Goal: Task Accomplishment & Management: Manage account settings

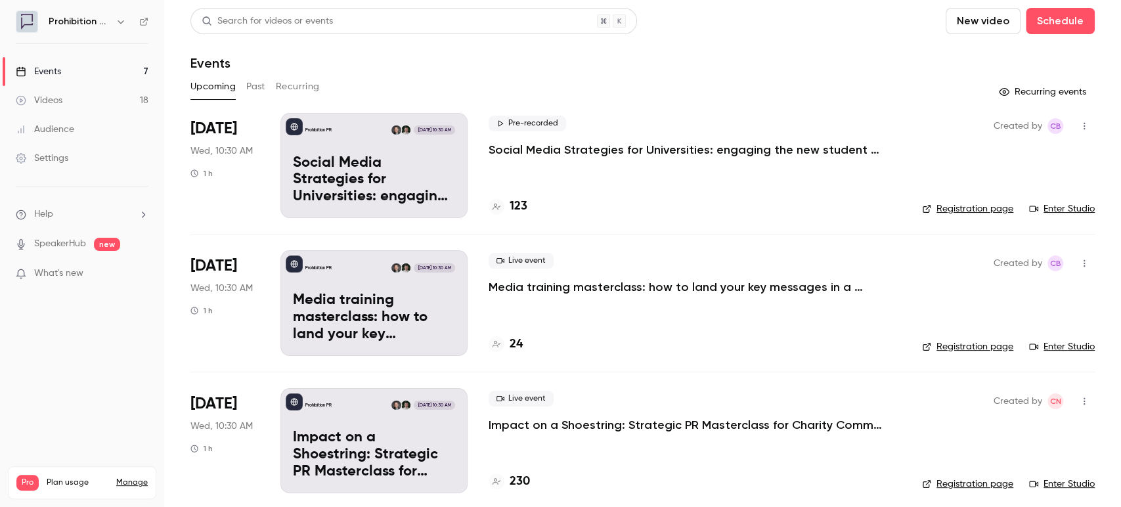
click at [260, 92] on button "Past" at bounding box center [255, 86] width 19 height 21
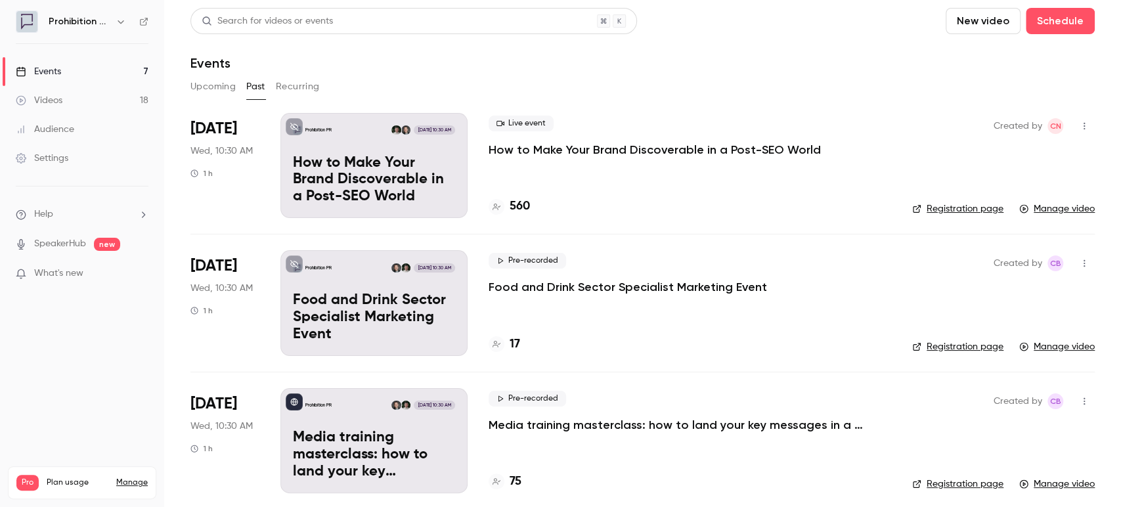
click at [631, 151] on p "How to Make Your Brand Discoverable in a Post-SEO World" at bounding box center [655, 150] width 332 height 16
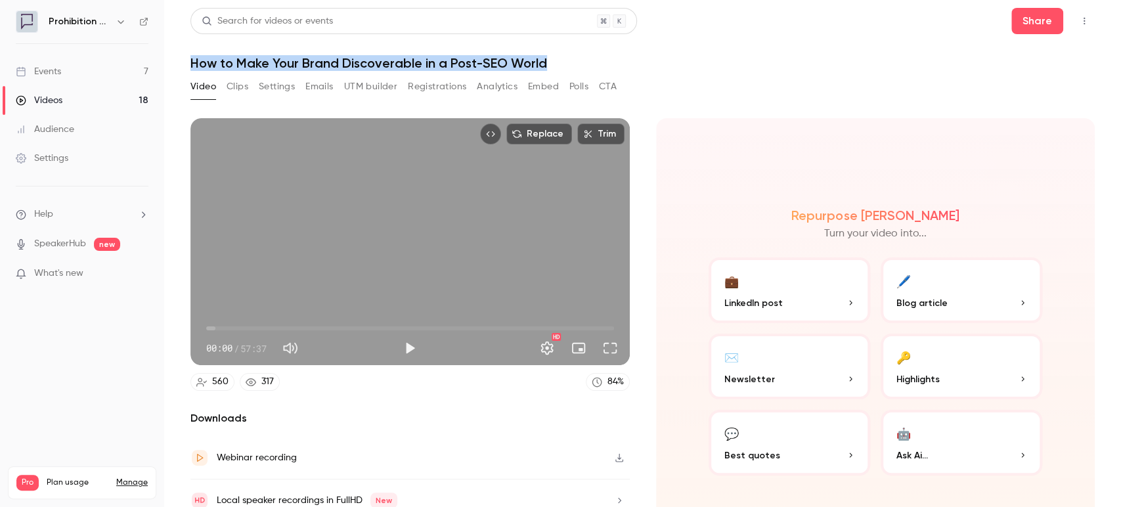
drag, startPoint x: 566, startPoint y: 60, endPoint x: 193, endPoint y: 65, distance: 373.2
click at [193, 65] on h1 "How to Make Your Brand Discoverable in a Post-SEO World" at bounding box center [643, 63] width 905 height 16
copy h1 "How to Make Your Brand Discoverable in a Post-SEO World"
drag, startPoint x: 74, startPoint y: 72, endPoint x: 78, endPoint y: 79, distance: 8.6
click at [73, 72] on link "Events 7" at bounding box center [82, 71] width 164 height 29
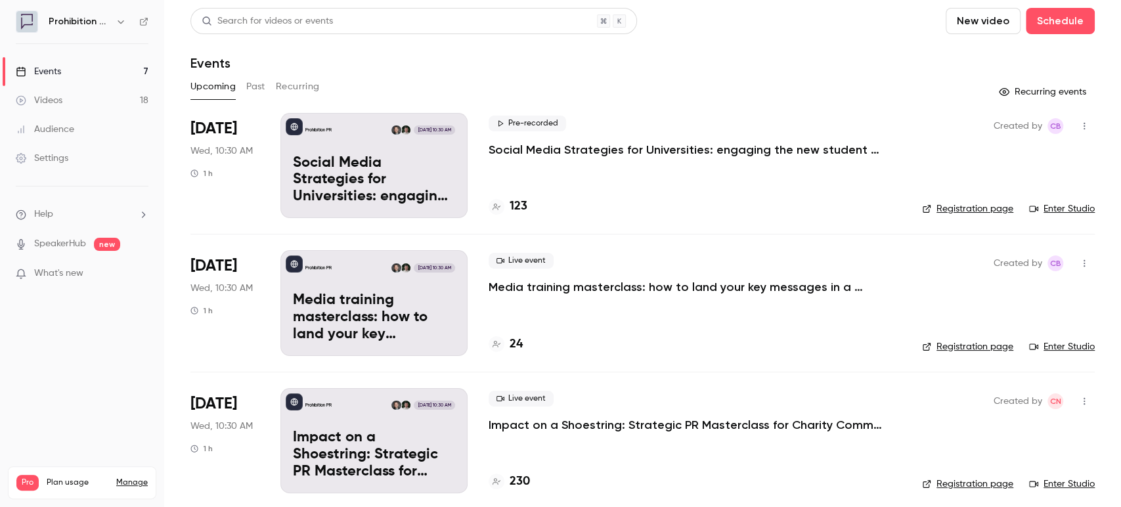
click at [259, 88] on button "Past" at bounding box center [255, 86] width 19 height 21
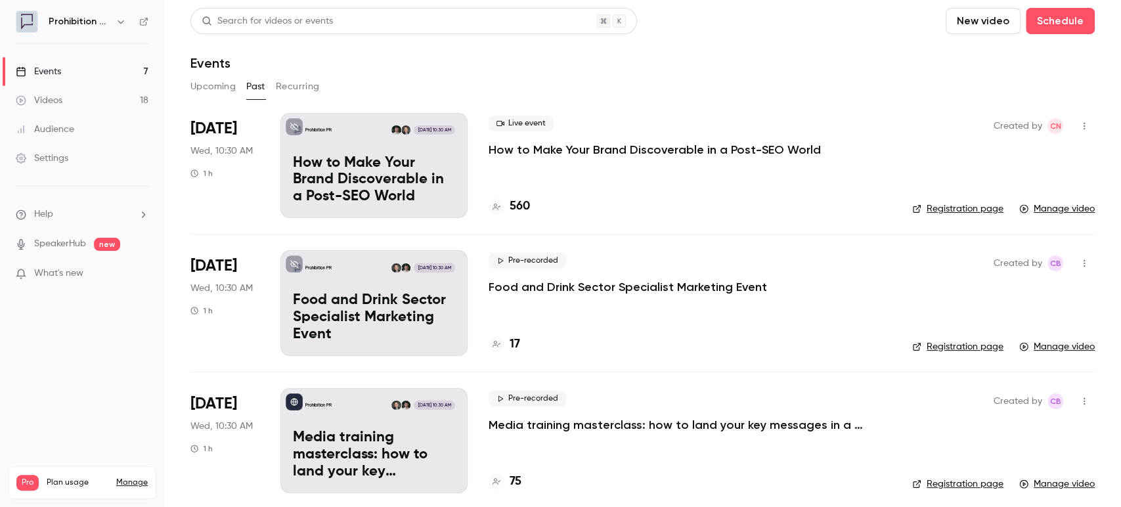
click at [561, 149] on p "How to Make Your Brand Discoverable in a Post-SEO World" at bounding box center [655, 150] width 332 height 16
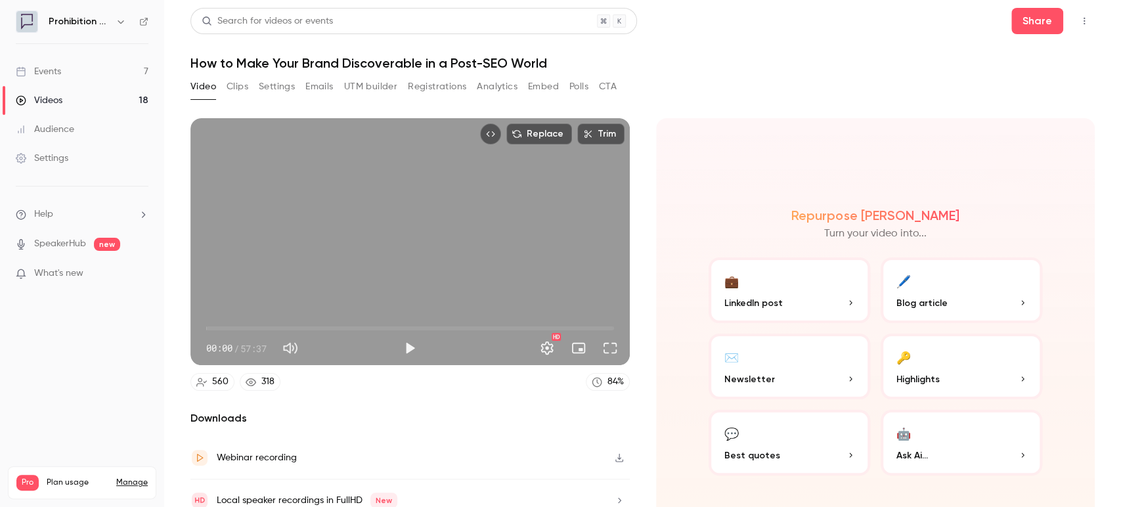
click at [451, 84] on button "Registrations" at bounding box center [437, 86] width 58 height 21
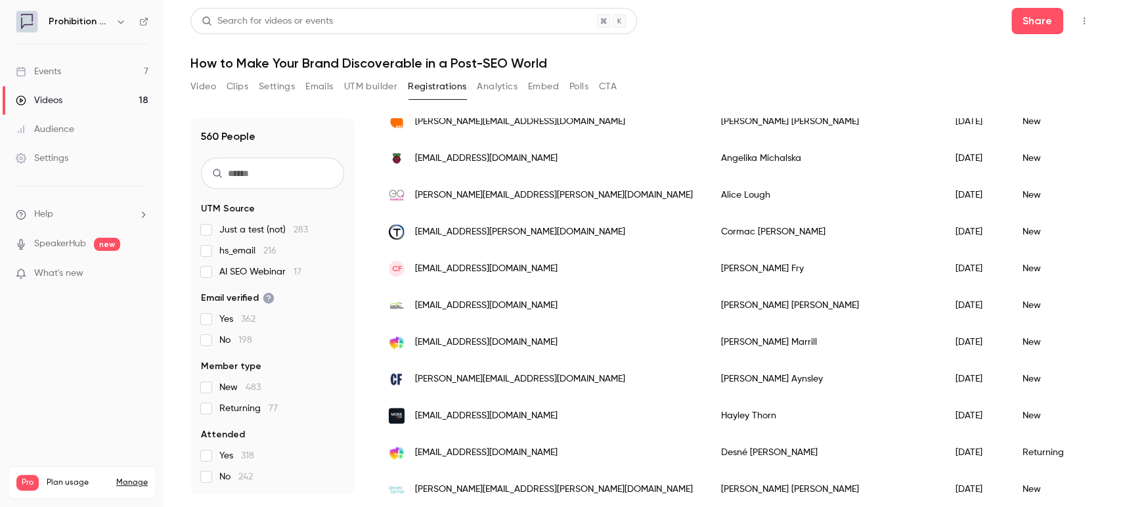
scroll to position [876, 0]
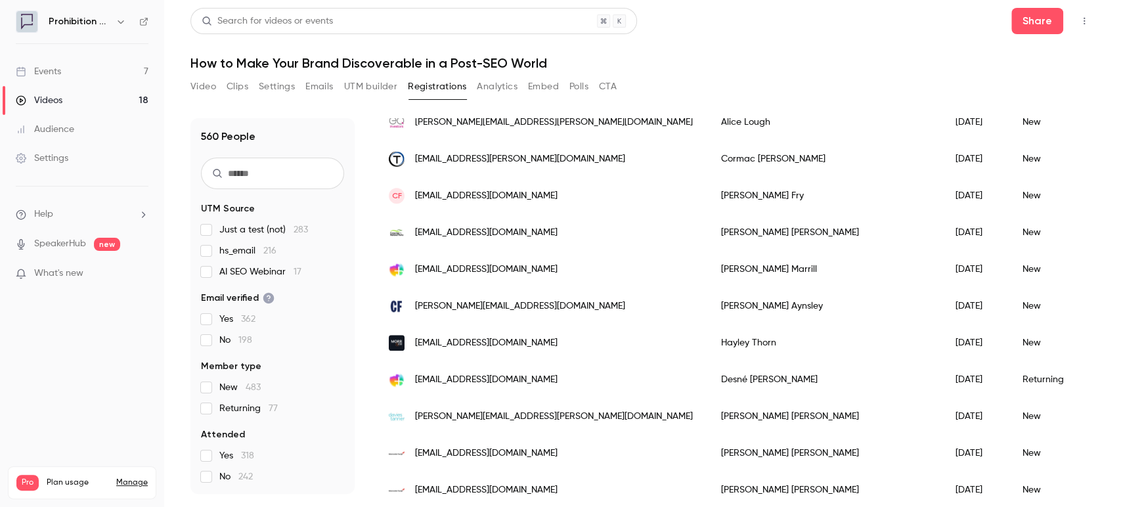
click at [573, 192] on div "CF [EMAIL_ADDRESS][DOMAIN_NAME]" at bounding box center [542, 195] width 332 height 37
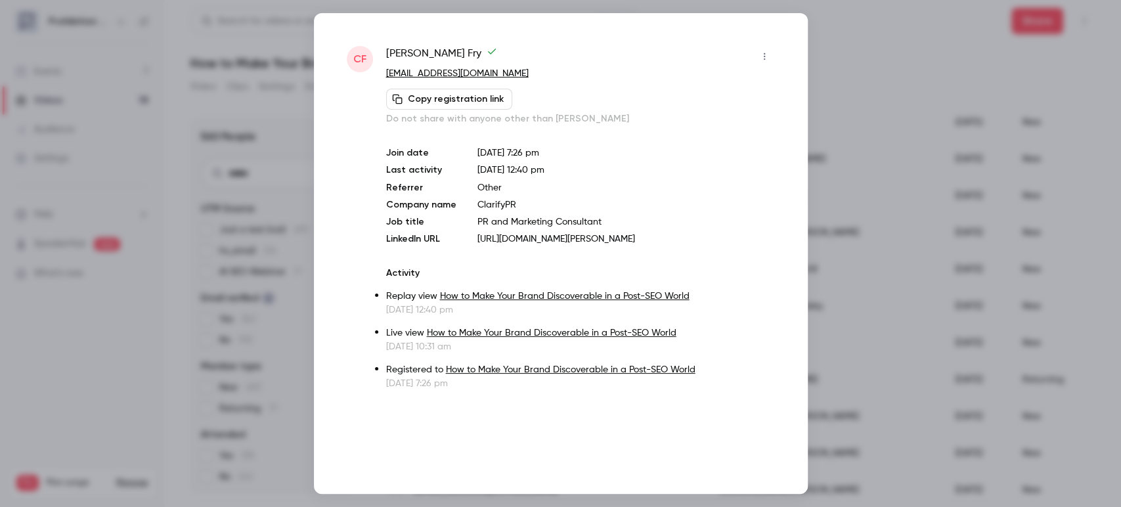
click at [764, 56] on icon "button" at bounding box center [763, 56] width 1 height 7
click at [731, 95] on div "Block from all events" at bounding box center [714, 89] width 100 height 13
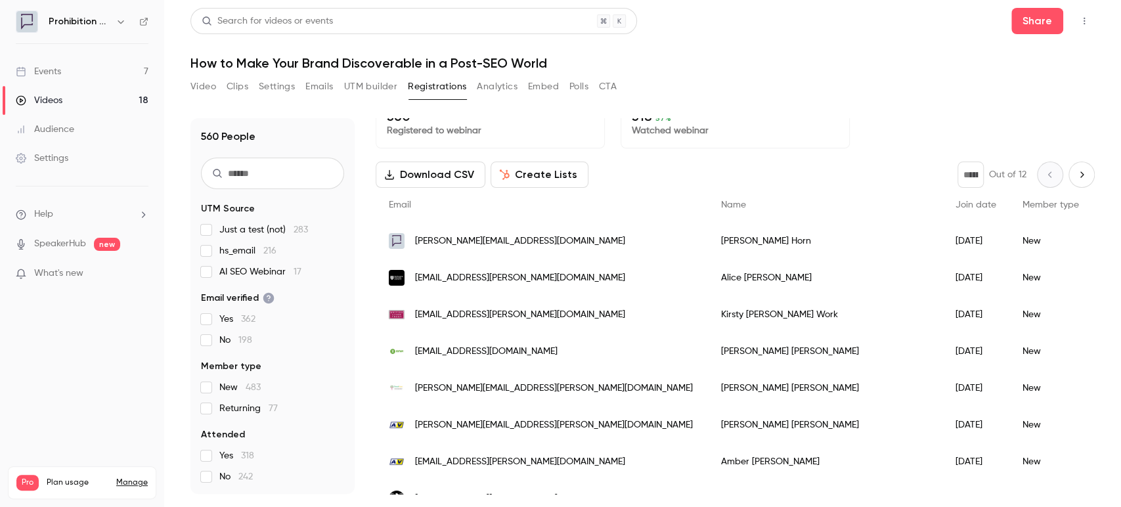
scroll to position [0, 0]
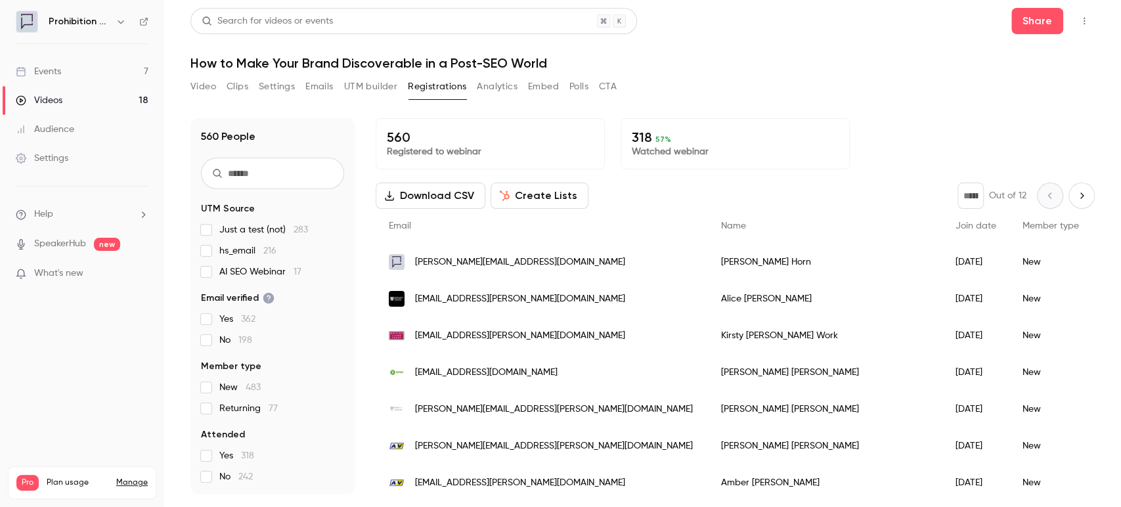
click at [200, 93] on button "Video" at bounding box center [204, 86] width 26 height 21
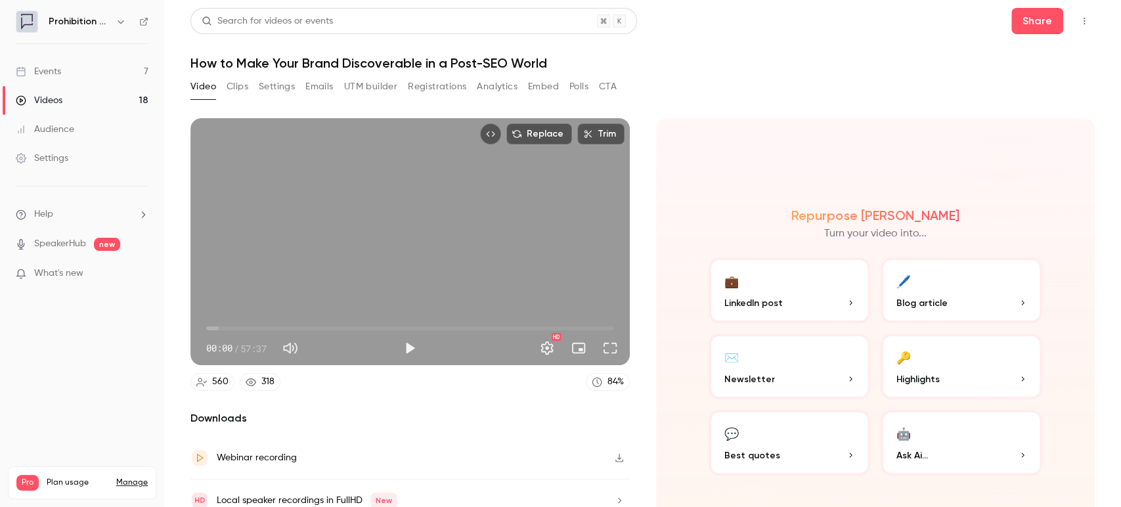
click at [56, 123] on div "Audience" at bounding box center [45, 129] width 58 height 13
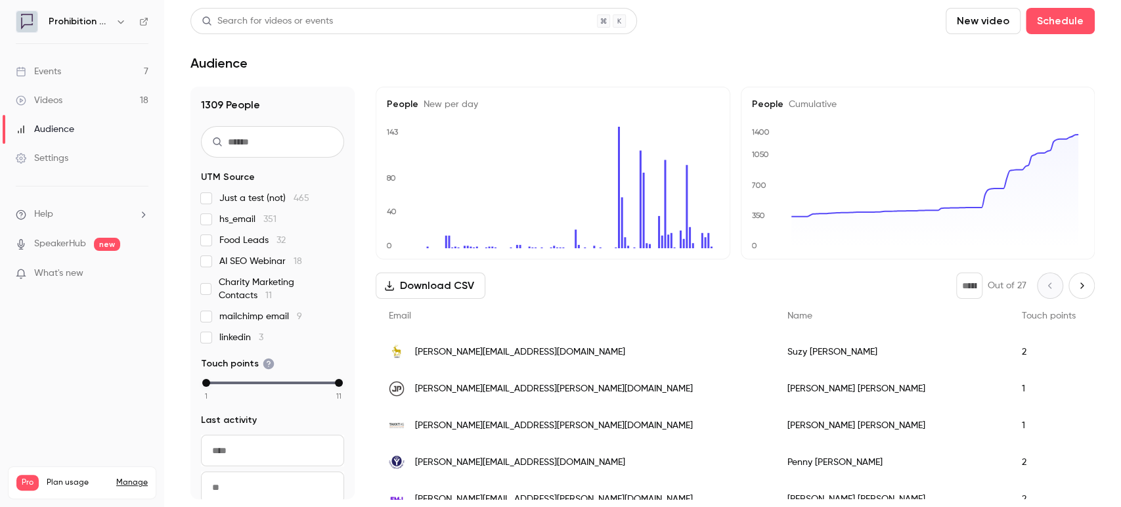
click at [66, 62] on link "Events 7" at bounding box center [82, 71] width 164 height 29
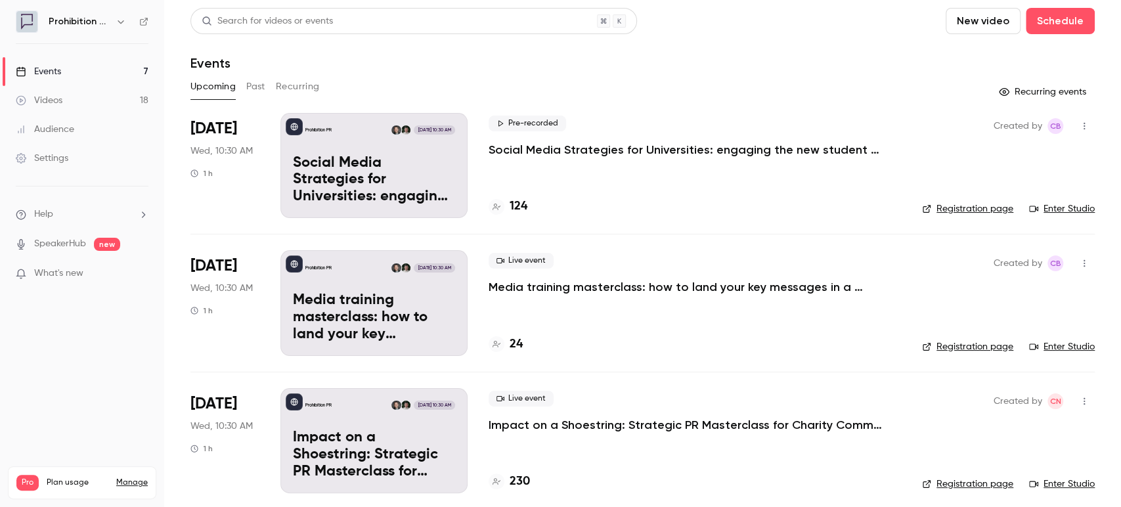
click at [289, 86] on button "Recurring" at bounding box center [298, 86] width 44 height 21
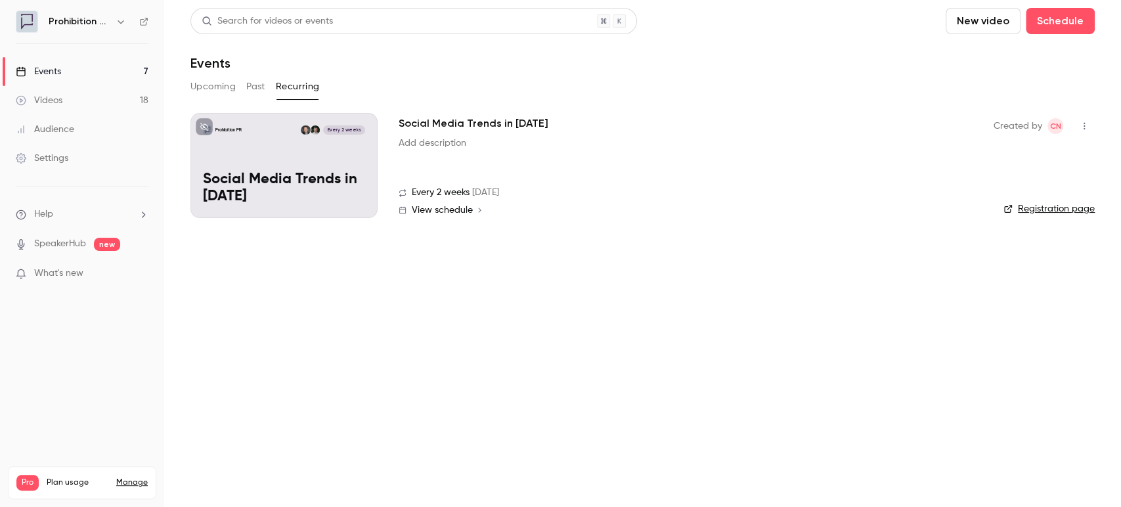
click at [202, 120] on button at bounding box center [204, 126] width 17 height 17
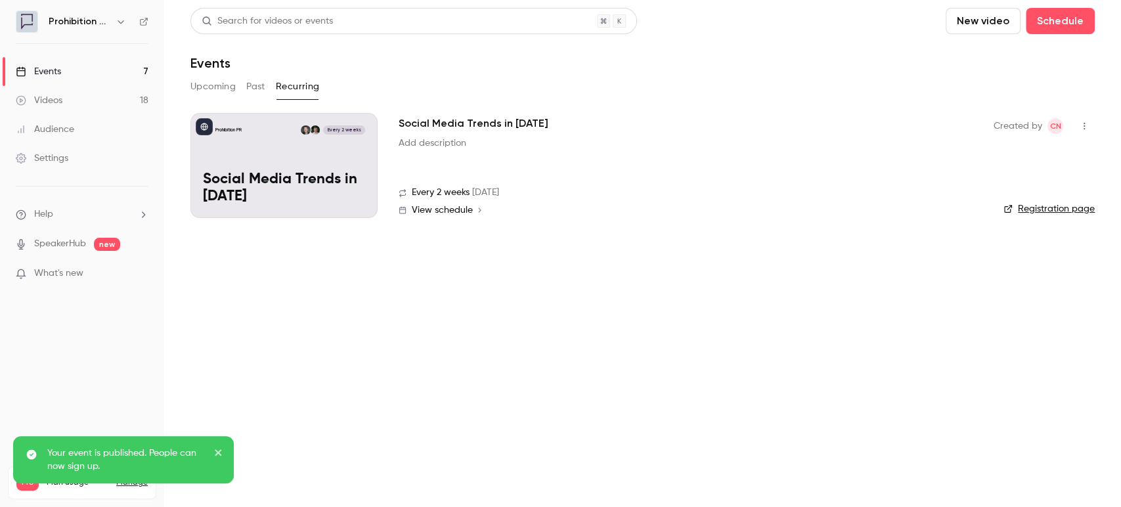
click at [47, 68] on div "Events" at bounding box center [38, 71] width 45 height 13
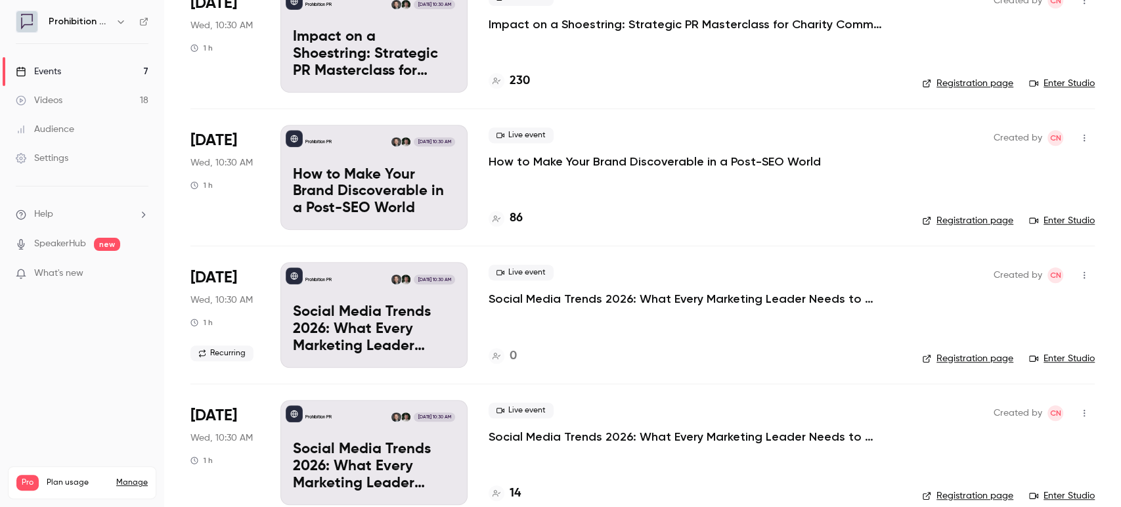
scroll to position [438, 0]
